Goal: Participate in discussion: Engage in conversation with other users on a specific topic

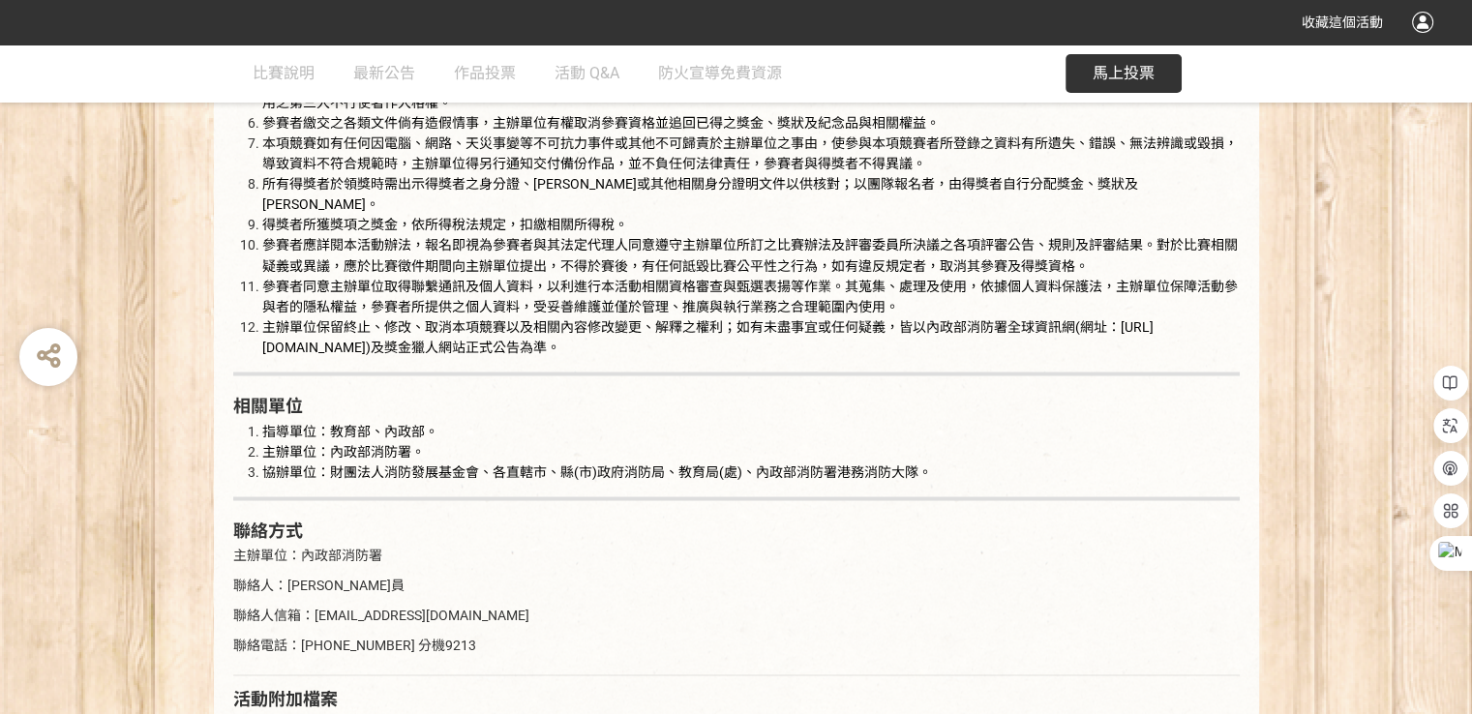
scroll to position [3679, 0]
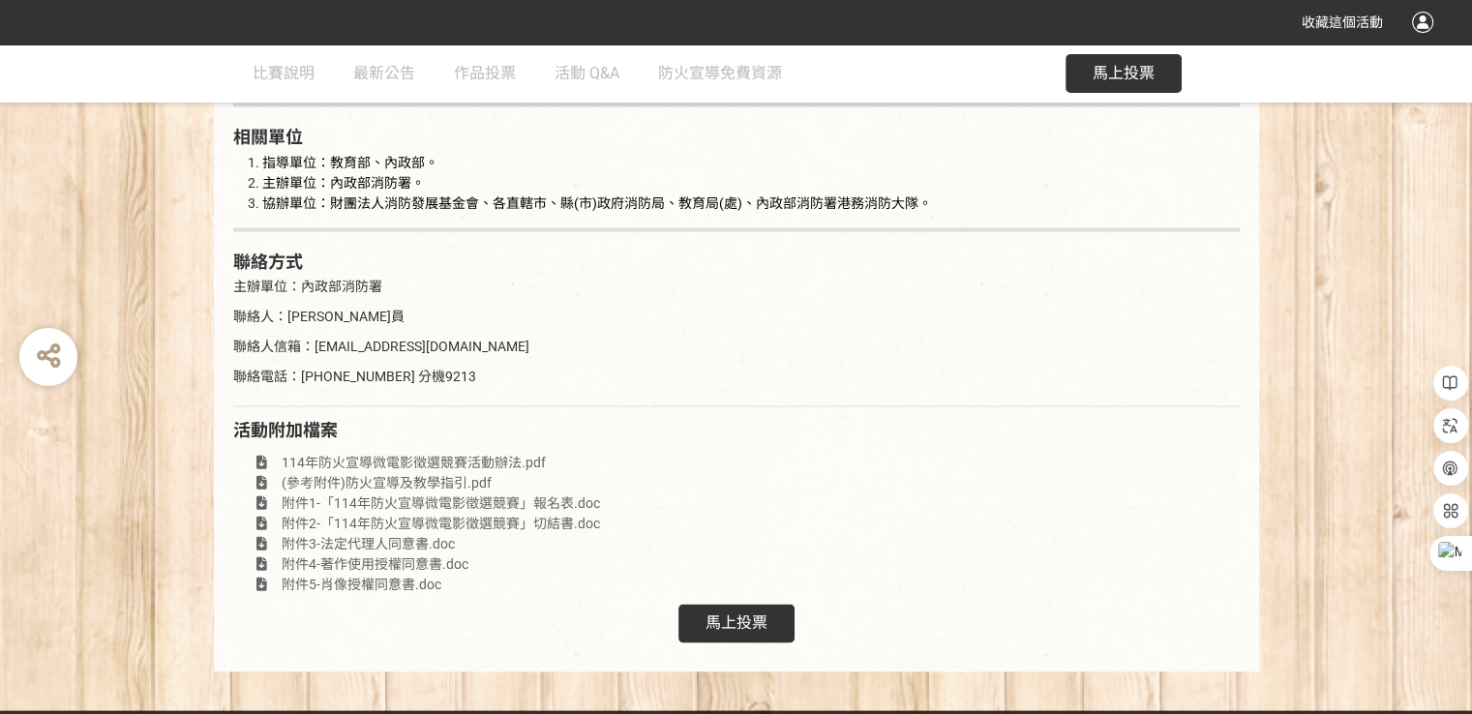
click at [747, 609] on div "馬上投票" at bounding box center [736, 623] width 116 height 39
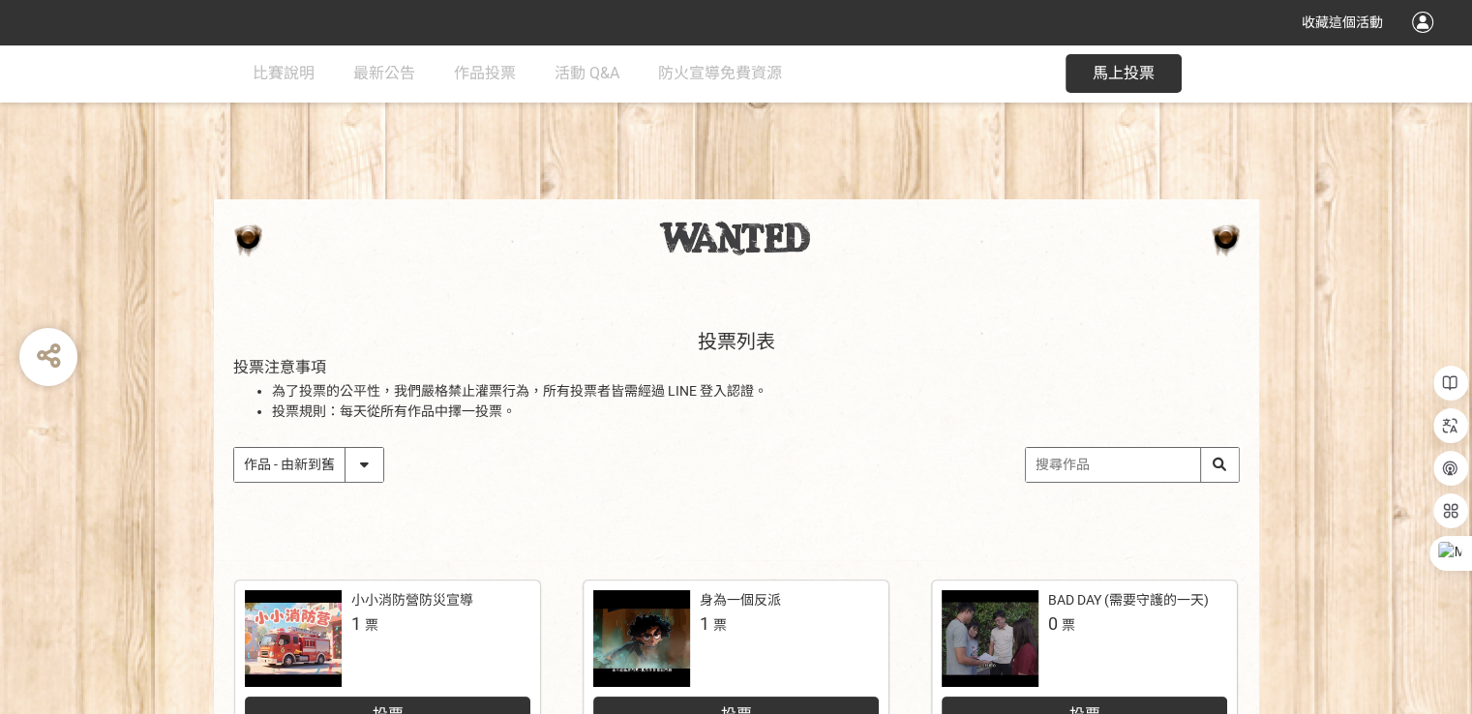
click at [1072, 467] on input "search" at bounding box center [1132, 465] width 213 height 34
click at [1217, 469] on input "安全" at bounding box center [1132, 465] width 213 height 34
click at [1122, 471] on input "安全" at bounding box center [1132, 465] width 213 height 34
click at [1121, 471] on input "安全" at bounding box center [1132, 465] width 213 height 34
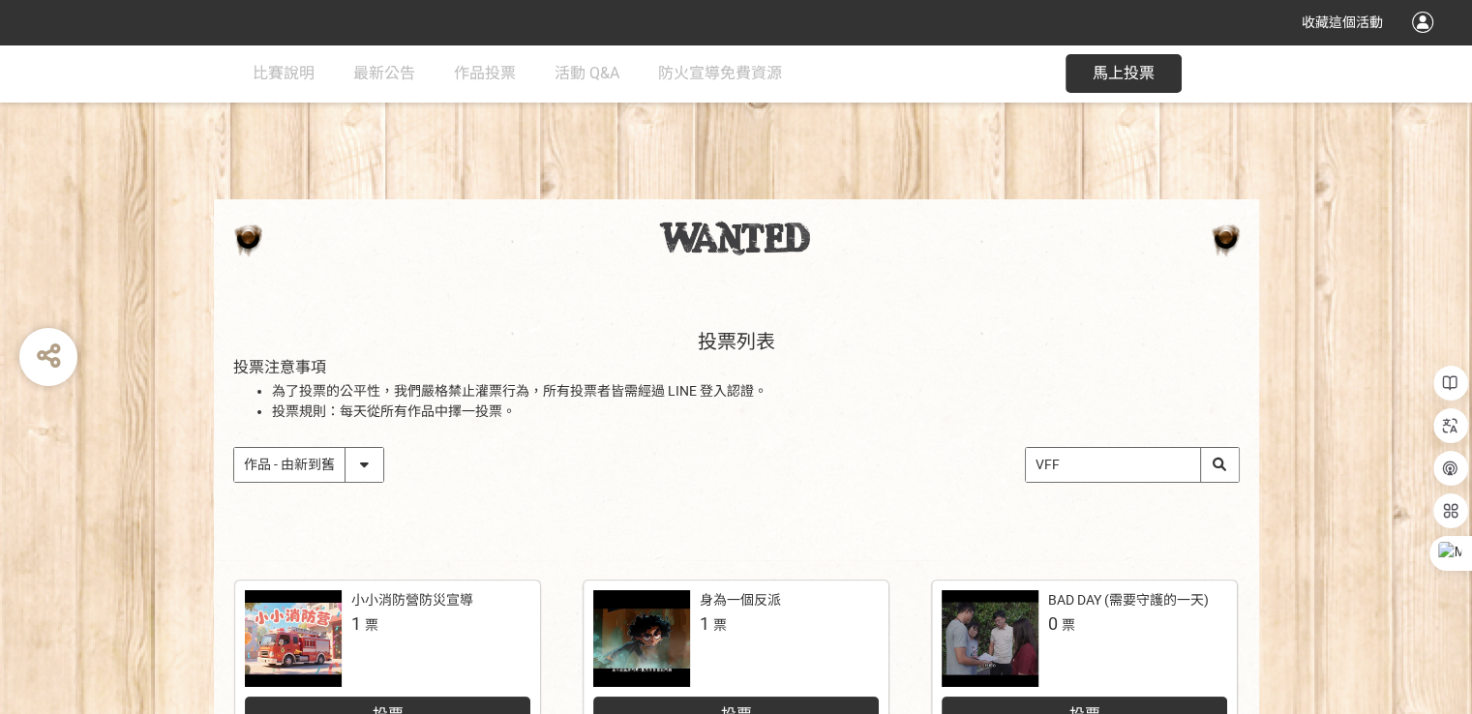
type input "無"
type input "安全無小事"
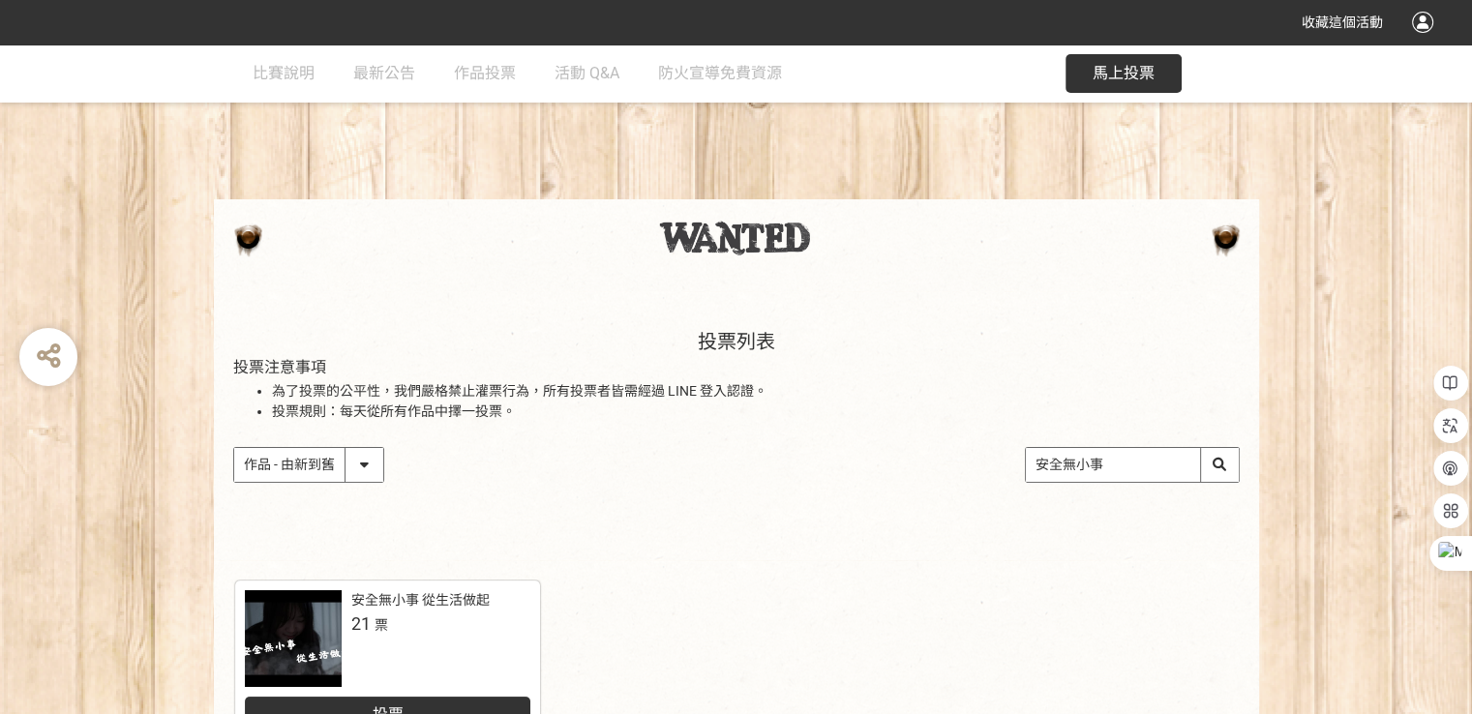
click at [283, 628] on div at bounding box center [293, 638] width 97 height 97
